Goal: Task Accomplishment & Management: Manage account settings

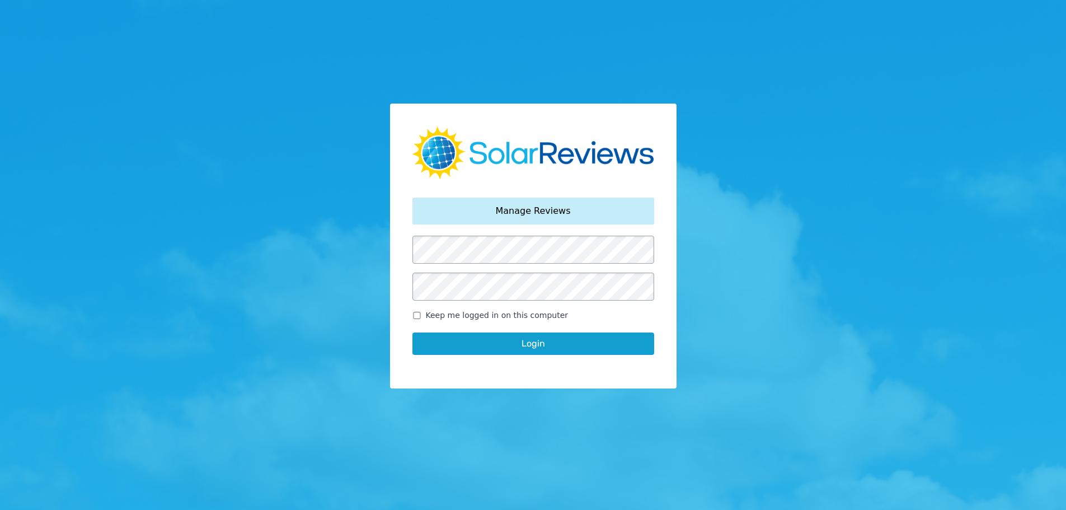
click at [444, 335] on button "Login" at bounding box center [534, 344] width 242 height 22
click at [539, 338] on button "Login" at bounding box center [534, 344] width 242 height 22
click at [538, 348] on button "Login" at bounding box center [534, 344] width 242 height 22
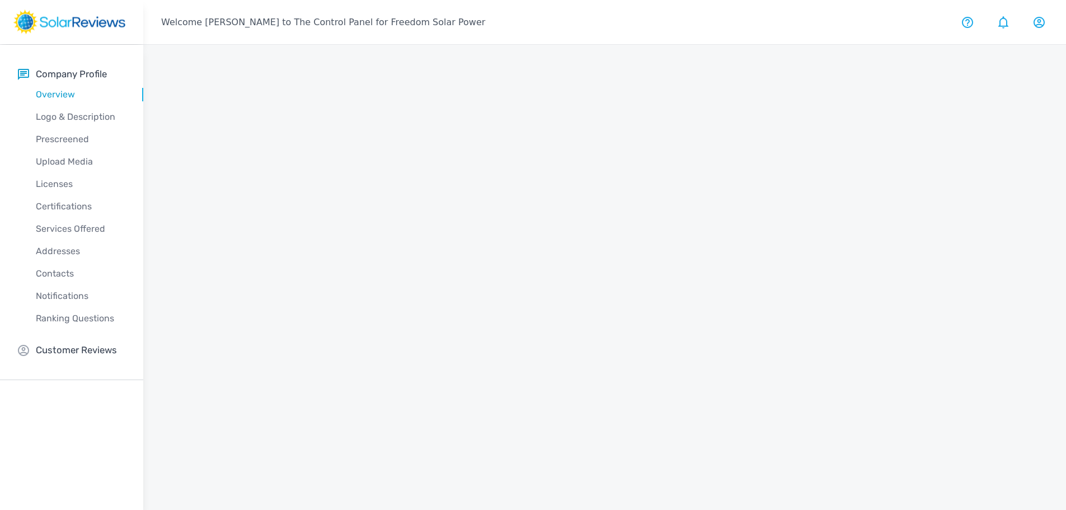
click at [538, 58] on div "company profile" at bounding box center [432, 58] width 551 height 0
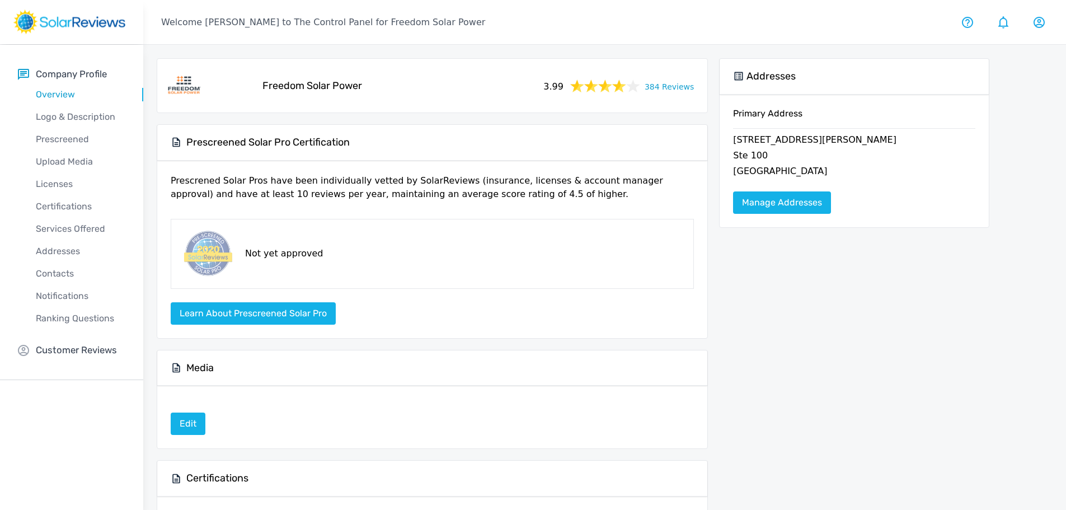
click at [670, 88] on link "384 Reviews" at bounding box center [669, 86] width 49 height 14
click at [673, 85] on link "384 Reviews" at bounding box center [669, 86] width 49 height 14
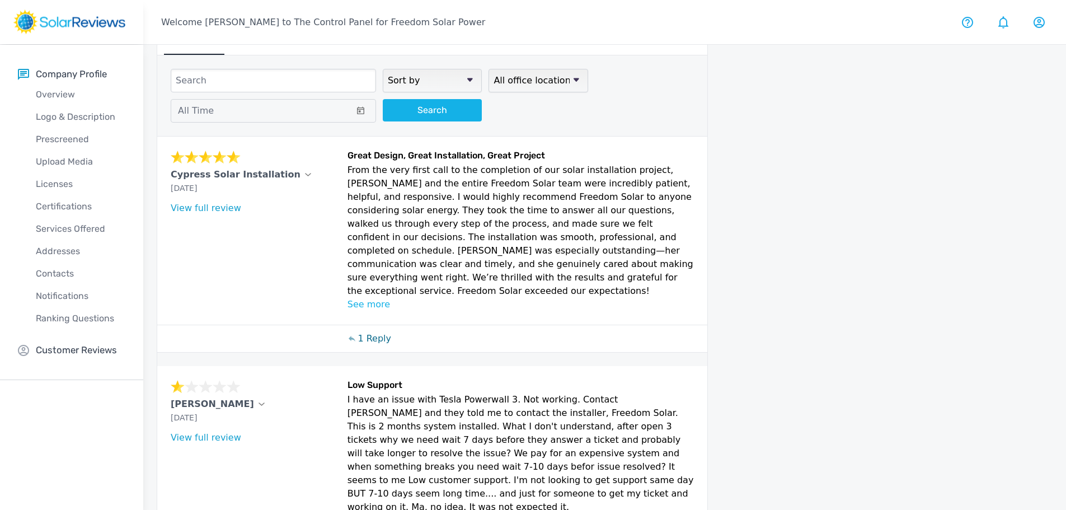
scroll to position [56, 0]
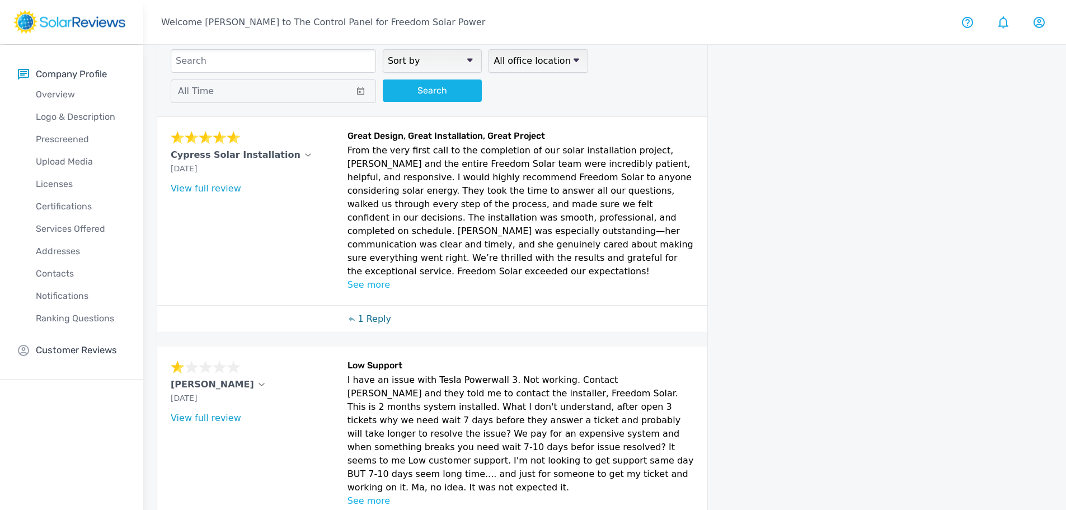
click at [382, 312] on p "1 Reply" at bounding box center [375, 318] width 34 height 13
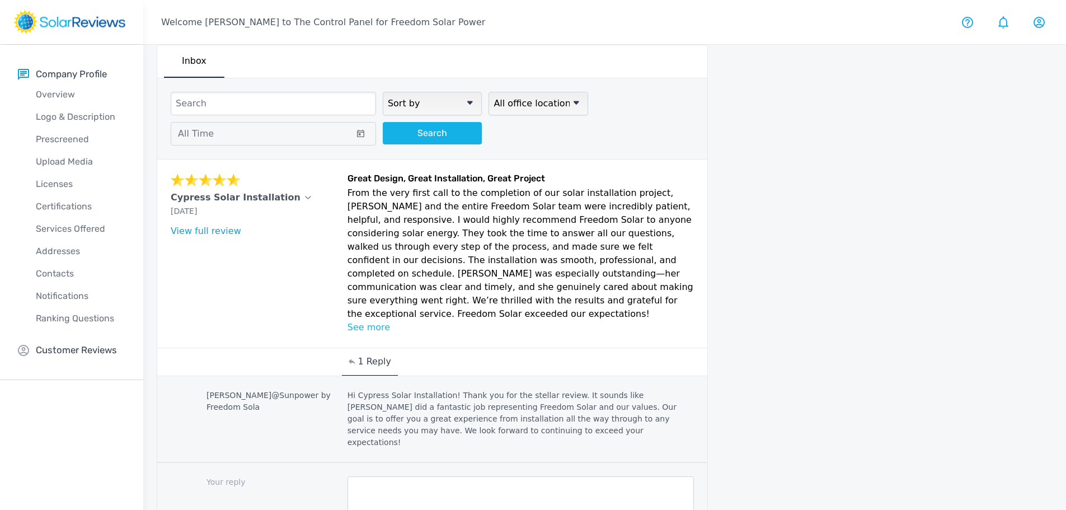
scroll to position [0, 0]
